Goal: Task Accomplishment & Management: Use online tool/utility

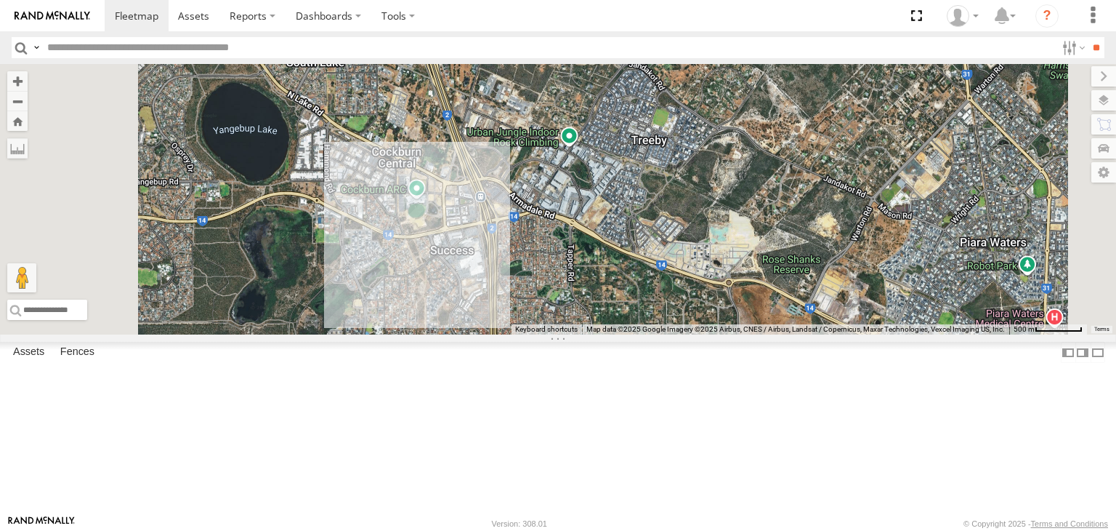
click at [0, 0] on div "Mark V8" at bounding box center [0, 0] width 0 height 0
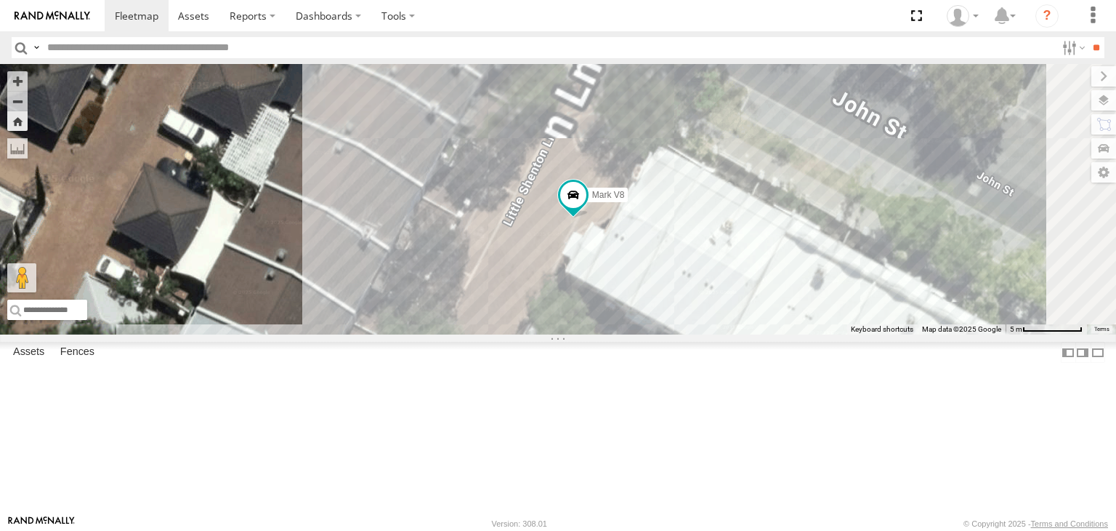
drag, startPoint x: 730, startPoint y: 191, endPoint x: 761, endPoint y: 422, distance: 232.5
click at [761, 334] on div "Mark V8" at bounding box center [558, 199] width 1116 height 270
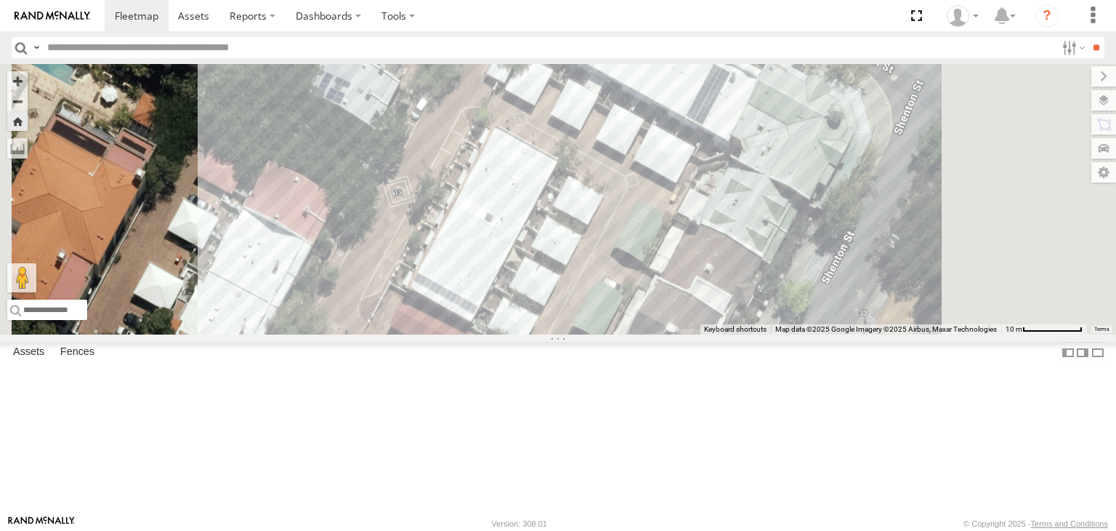
drag, startPoint x: 765, startPoint y: 387, endPoint x: 697, endPoint y: 123, distance: 272.4
click at [697, 123] on div "Mark V8" at bounding box center [558, 199] width 1116 height 270
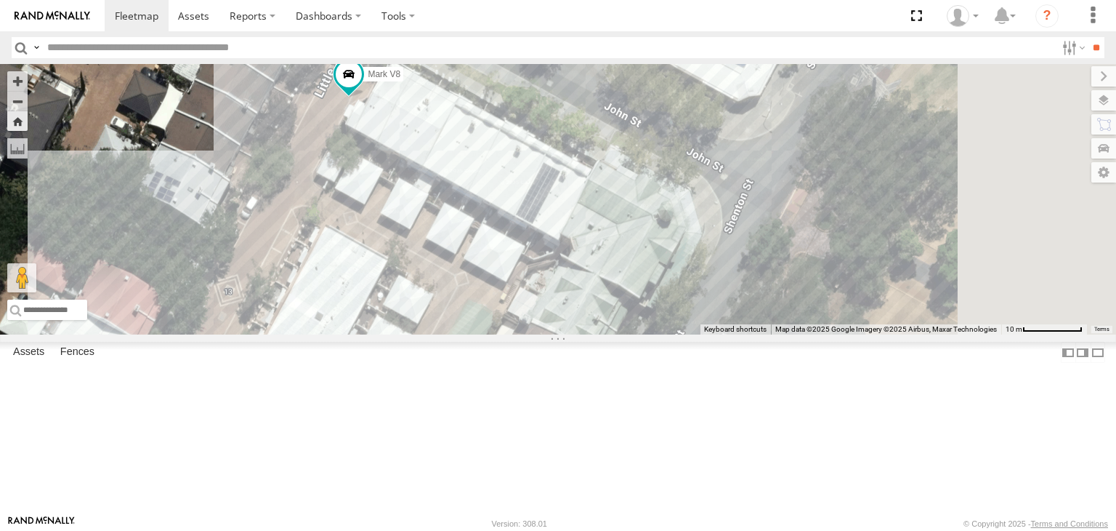
drag, startPoint x: 718, startPoint y: 186, endPoint x: 576, endPoint y: 286, distance: 173.6
click at [576, 286] on div "Mark V8" at bounding box center [558, 199] width 1116 height 270
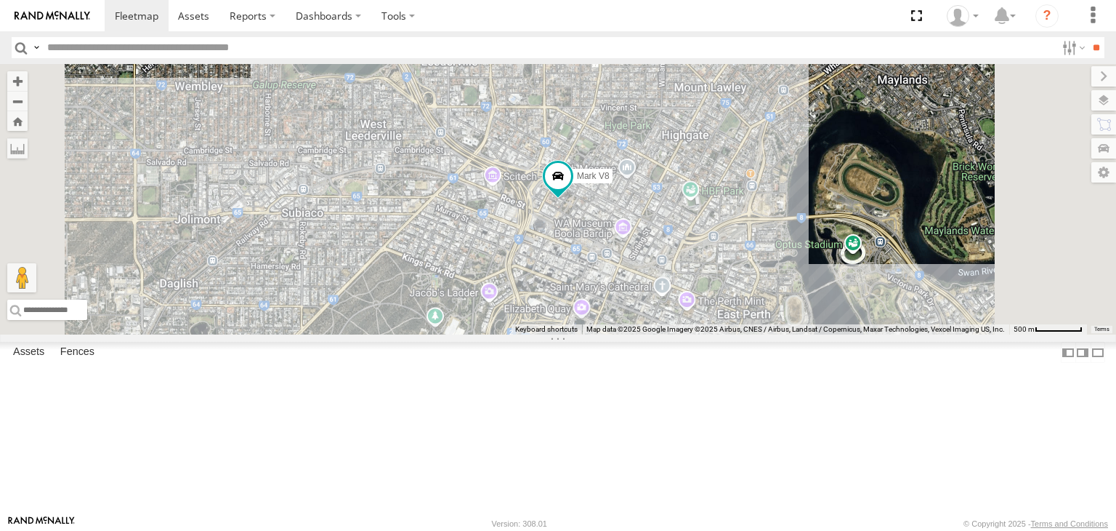
click at [0, 0] on div "Tyler V7" at bounding box center [0, 0] width 0 height 0
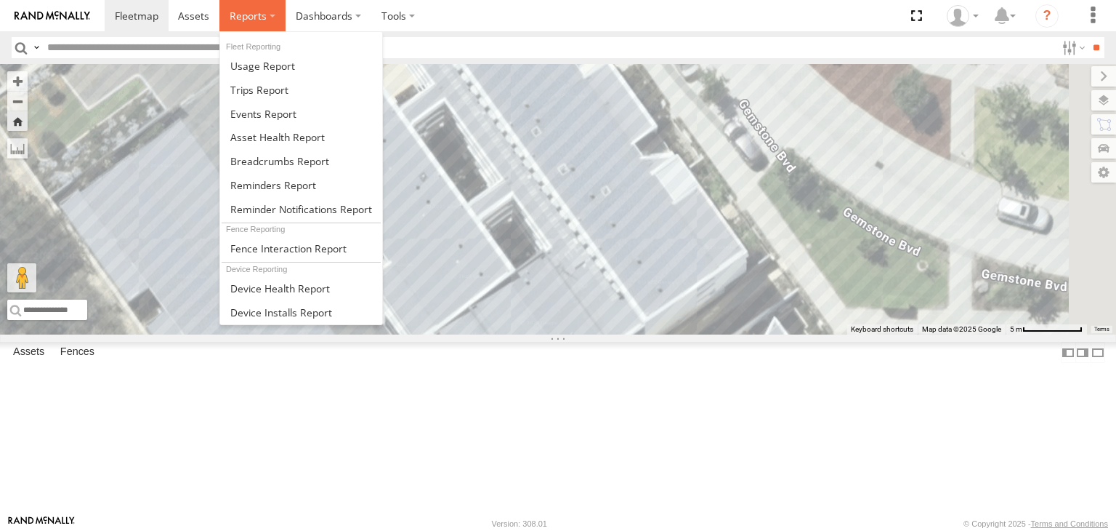
click at [270, 25] on label at bounding box center [253, 15] width 66 height 31
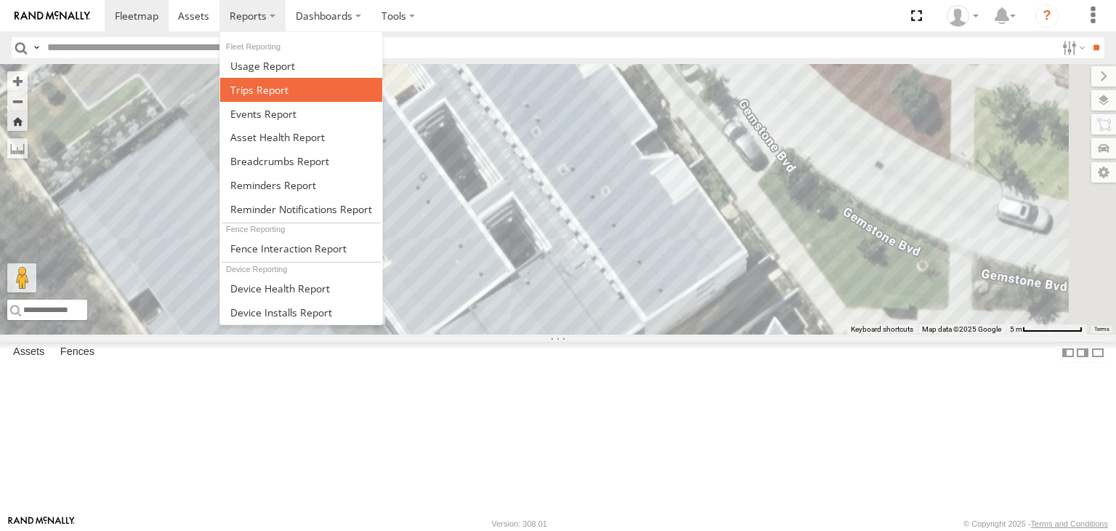
drag, startPoint x: 270, startPoint y: 84, endPoint x: 290, endPoint y: 82, distance: 19.7
click at [270, 84] on span at bounding box center [259, 90] width 58 height 14
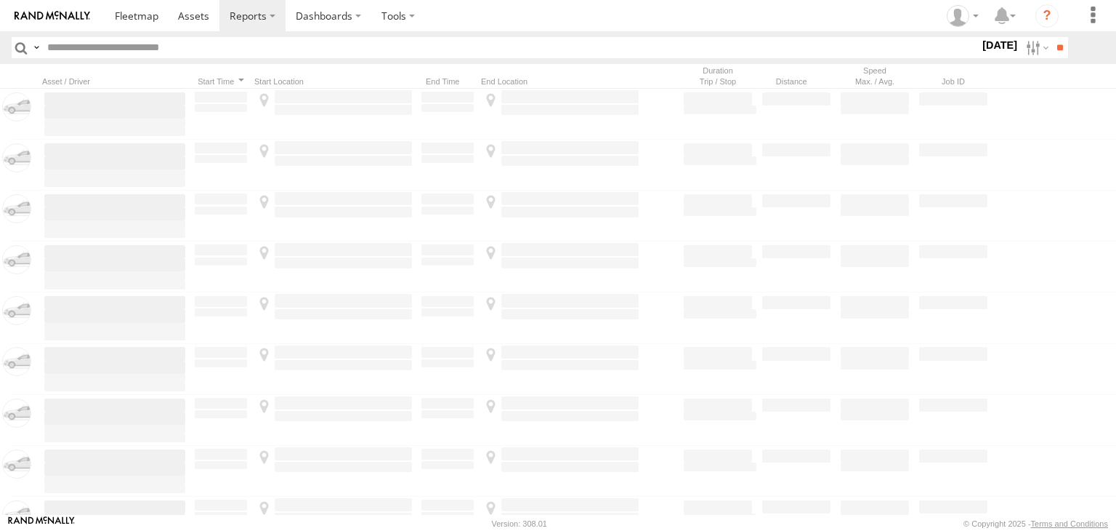
click at [1032, 41] on label at bounding box center [1035, 47] width 31 height 21
click at [1038, 44] on label at bounding box center [1035, 47] width 31 height 21
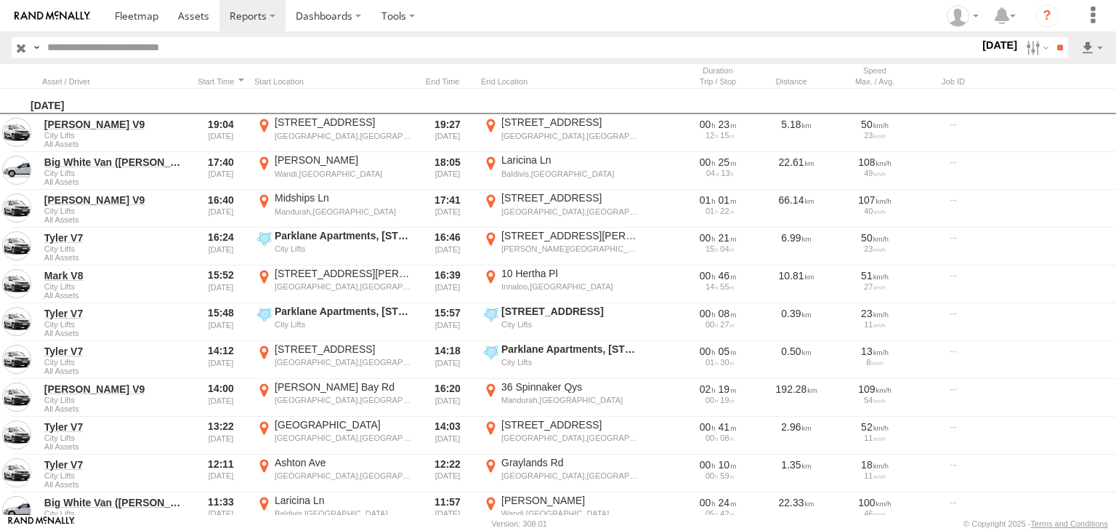
click at [0, 0] on div "S M T W T F S" at bounding box center [0, 0] width 0 height 0
click at [0, 0] on label at bounding box center [0, 0] width 0 height 0
click at [1052, 47] on input "**" at bounding box center [1060, 47] width 17 height 21
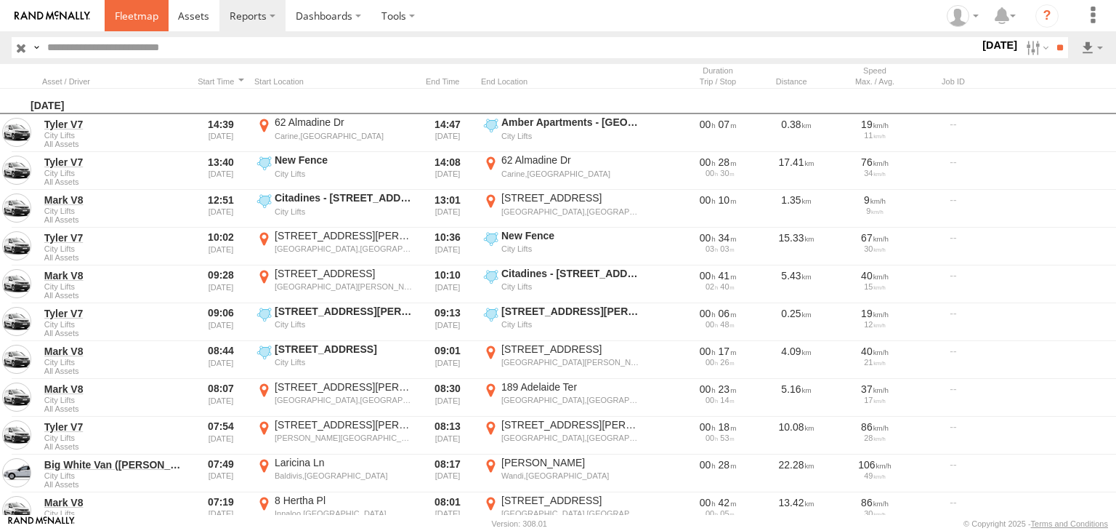
click at [153, 25] on link at bounding box center [137, 15] width 64 height 31
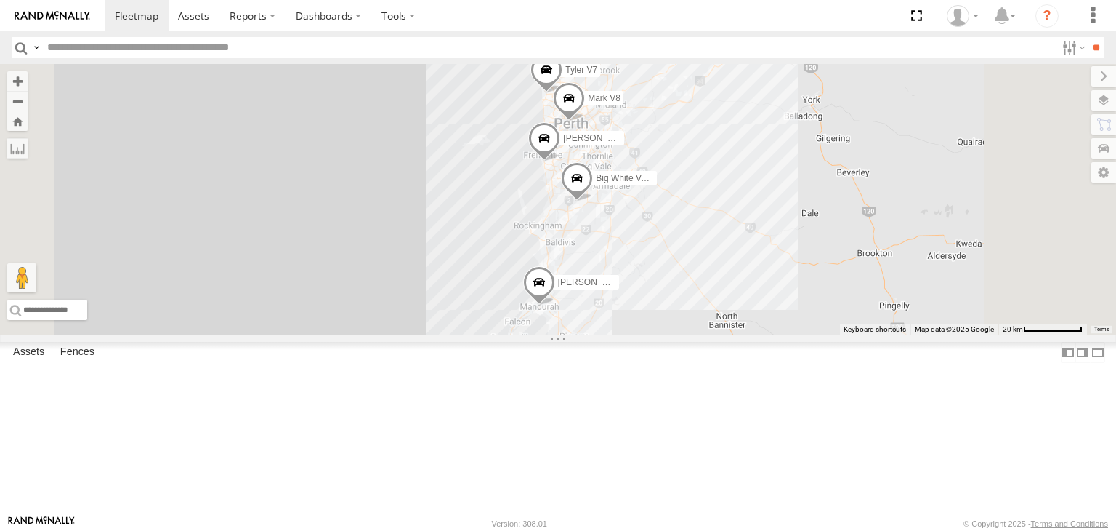
click at [0, 0] on div "Mark V8 All Assets" at bounding box center [0, 0] width 0 height 0
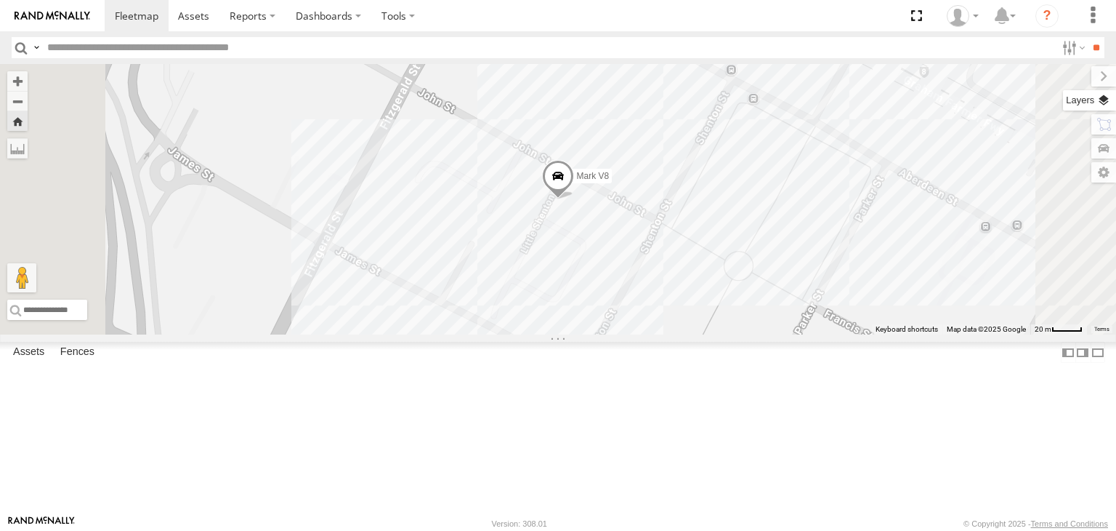
click at [1116, 98] on label at bounding box center [1089, 100] width 53 height 20
click at [0, 0] on span "Basemaps" at bounding box center [0, 0] width 0 height 0
click at [0, 0] on span "Satellite + Roadmap" at bounding box center [0, 0] width 0 height 0
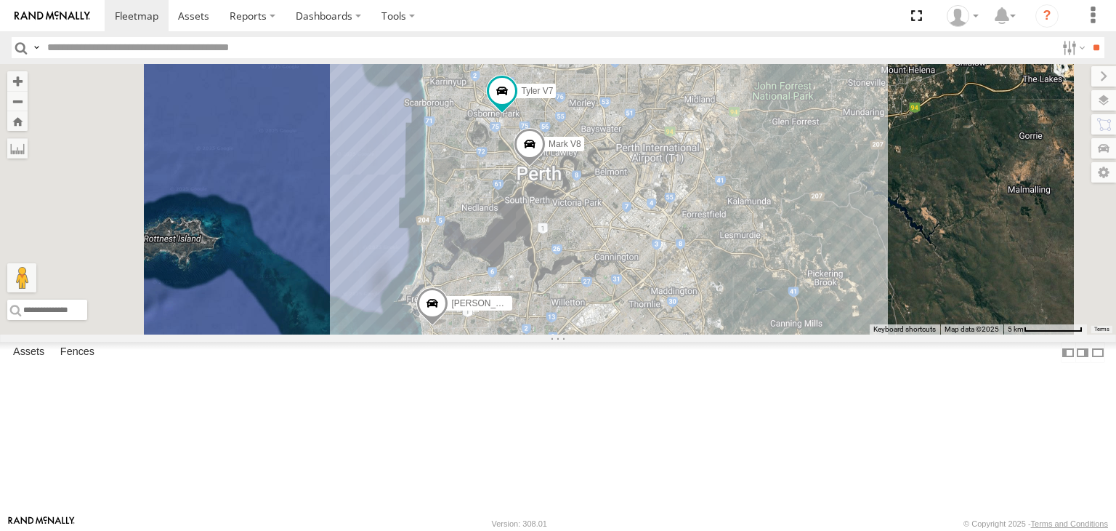
click at [0, 0] on div "Mark V8" at bounding box center [0, 0] width 0 height 0
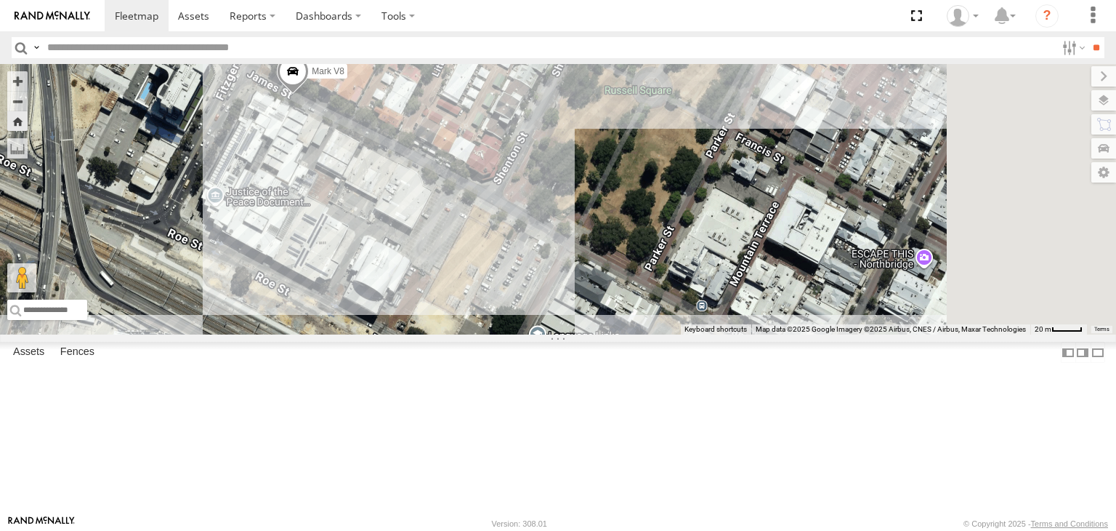
drag, startPoint x: 812, startPoint y: 313, endPoint x: 543, endPoint y: 204, distance: 290.2
click at [543, 204] on div "Mark V8" at bounding box center [558, 199] width 1116 height 270
